Goal: Find specific page/section: Find specific page/section

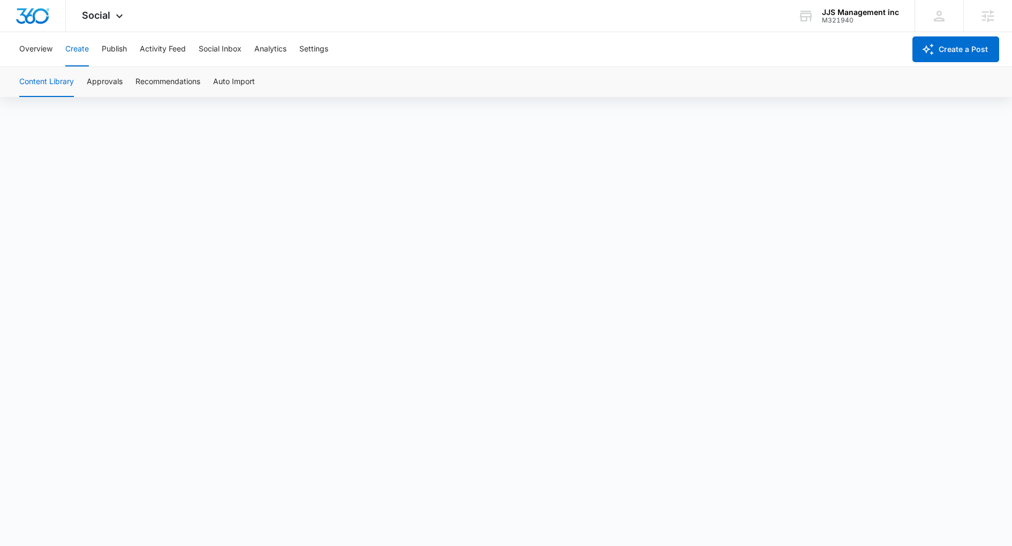
click at [64, 91] on button "Content Library" at bounding box center [46, 82] width 55 height 30
click at [96, 93] on button "Approvals" at bounding box center [105, 82] width 36 height 30
click at [49, 82] on button "Content Library" at bounding box center [46, 82] width 55 height 30
click at [844, 2] on div "JJS Management inc M321940 Your Accounts View All" at bounding box center [848, 16] width 133 height 32
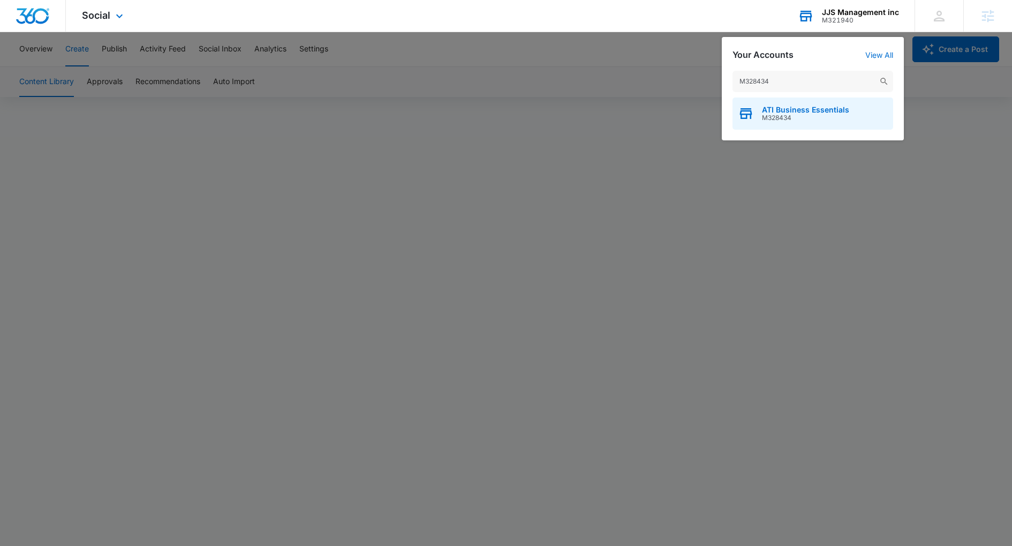
type input "M328434"
click at [769, 115] on span "M328434" at bounding box center [805, 117] width 87 height 7
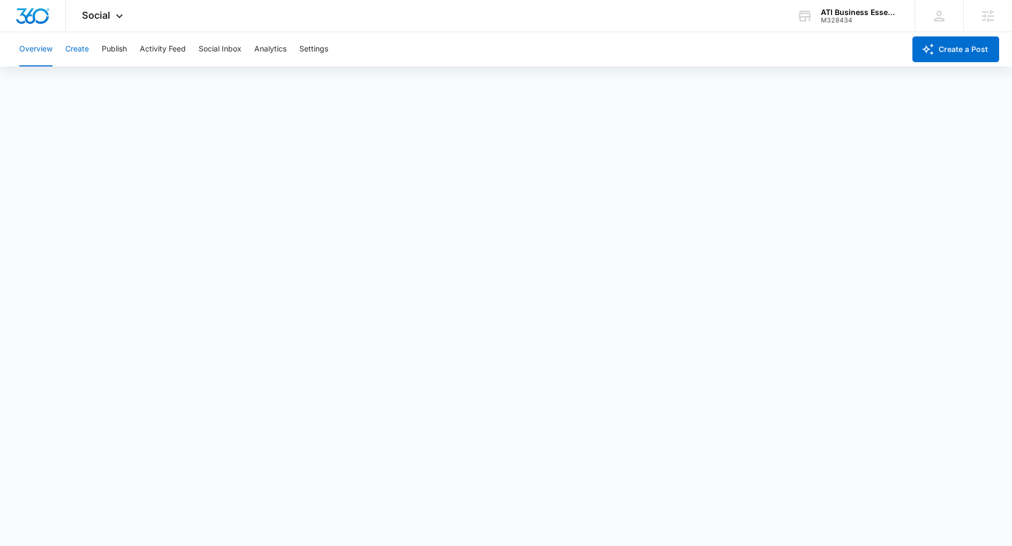
click at [74, 48] on button "Create" at bounding box center [77, 49] width 24 height 34
click at [118, 82] on button "Approvals" at bounding box center [105, 82] width 36 height 30
